Goal: Information Seeking & Learning: Learn about a topic

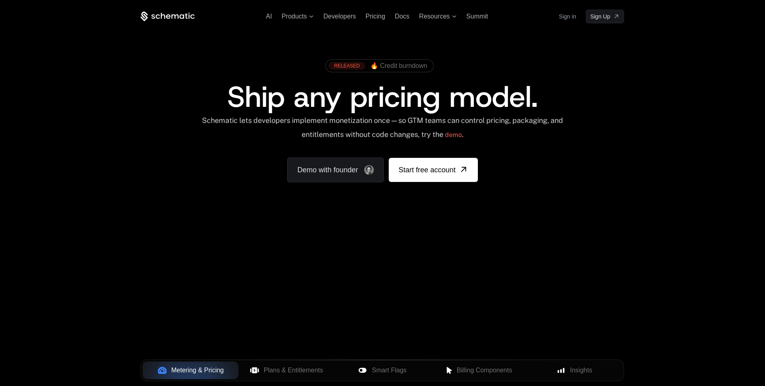
drag, startPoint x: 261, startPoint y: 283, endPoint x: 322, endPoint y: 311, distance: 66.5
click at [313, 317] on div "Your browser does not support the video tag." at bounding box center [382, 237] width 522 height 338
drag, startPoint x: 334, startPoint y: 298, endPoint x: 225, endPoint y: 286, distance: 109.8
click at [227, 290] on div "Your browser does not support the video tag." at bounding box center [382, 237] width 522 height 338
click at [223, 276] on div "Your browser does not support the video tag." at bounding box center [382, 237] width 522 height 338
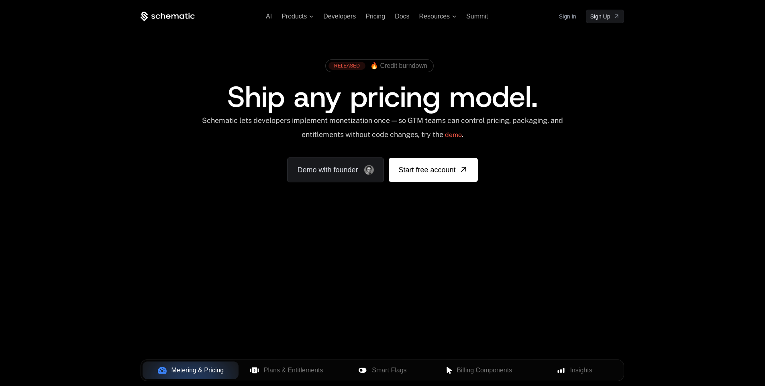
click at [223, 275] on div "Your browser does not support the video tag." at bounding box center [382, 237] width 522 height 338
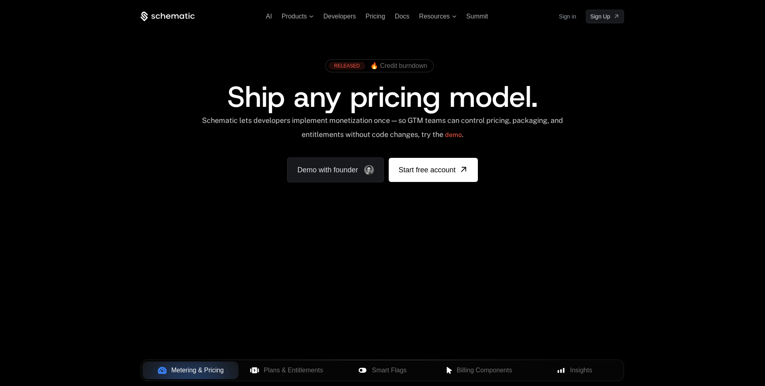
click at [223, 275] on div "Your browser does not support the video tag." at bounding box center [382, 237] width 522 height 338
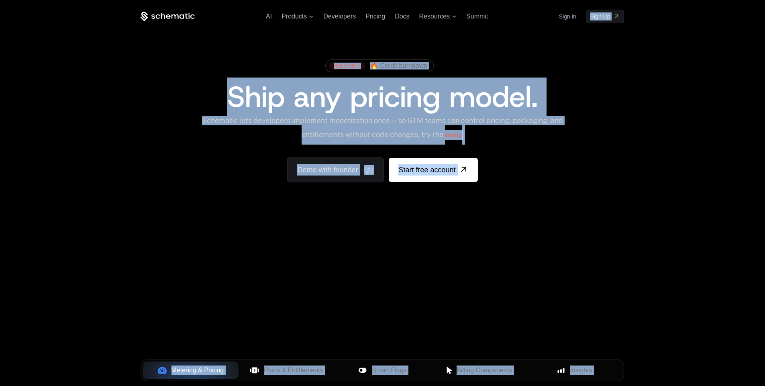
drag, startPoint x: 770, startPoint y: 251, endPoint x: 770, endPoint y: -2, distance: 253.3
click at [656, 121] on div "AI Products Developers Pricing Docs Resources Summit Sign in Sign Up RELEASED 🔥…" at bounding box center [382, 120] width 765 height 240
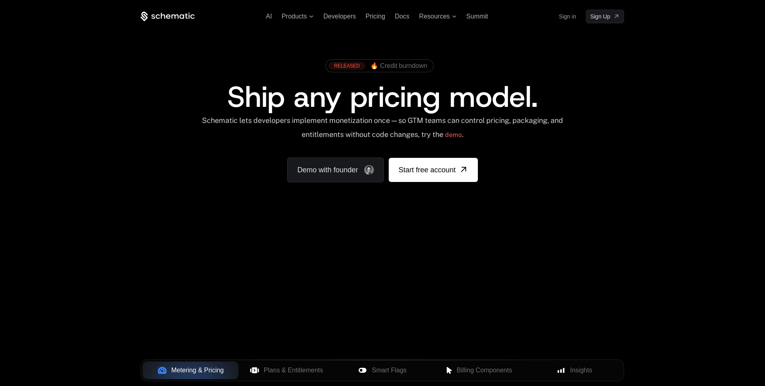
click at [483, 88] on span "Ship any pricing model." at bounding box center [382, 96] width 310 height 39
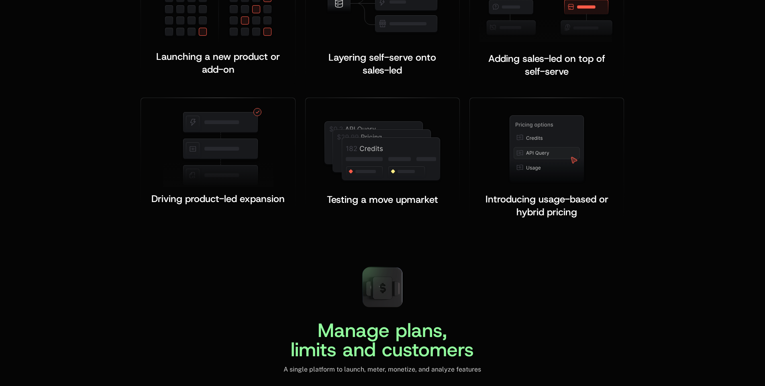
scroll to position [1967, 0]
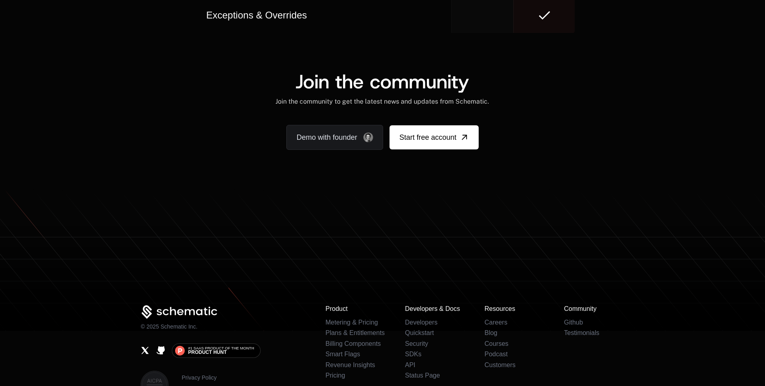
scroll to position [0, 0]
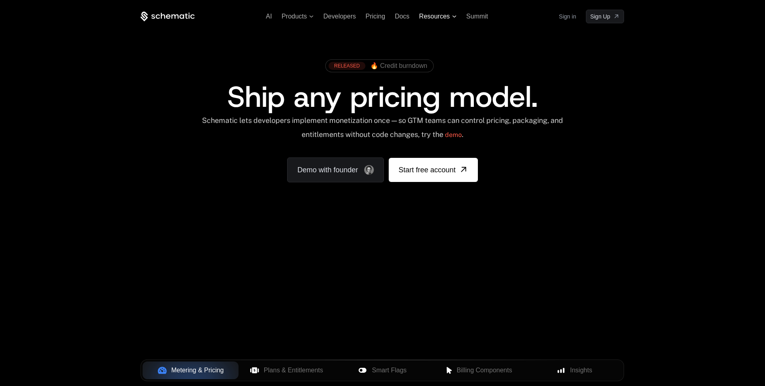
click at [445, 14] on span "Resources" at bounding box center [434, 16] width 31 height 7
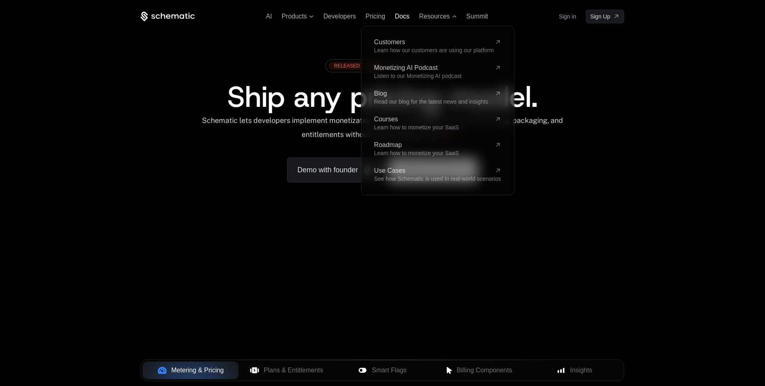
click at [400, 15] on span "Docs" at bounding box center [402, 16] width 14 height 7
click at [176, 133] on div "Schematic lets developers implement monetization once — so GTM teams can contro…" at bounding box center [381, 130] width 483 height 28
click at [254, 48] on div "RELEASED 🔥 Credit burndown Ship any pricing model. Schematic lets developers im…" at bounding box center [382, 118] width 522 height 191
click at [545, 78] on div "RELEASED 🔥 Credit burndown" at bounding box center [382, 68] width 433 height 27
click at [559, 61] on div "RELEASED 🔥 Credit burndown" at bounding box center [382, 68] width 433 height 27
